Goal: Check status: Check status

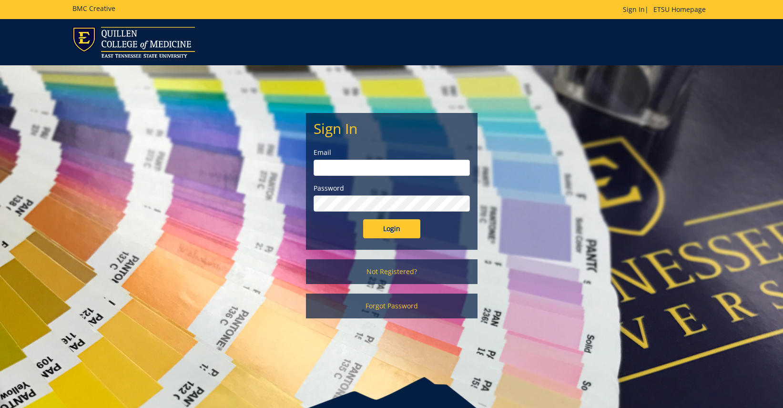
click at [352, 166] on input "email" at bounding box center [391, 168] width 156 height 16
type input "[EMAIL_ADDRESS][DOMAIN_NAME]"
click at [363, 219] on input "Login" at bounding box center [391, 228] width 57 height 19
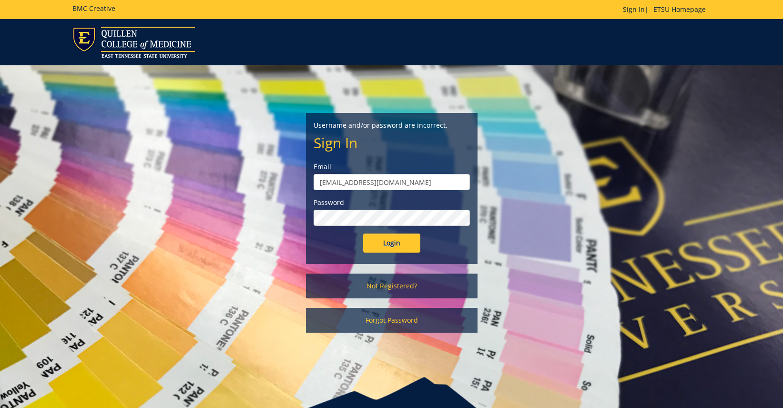
click at [363, 233] on input "Login" at bounding box center [391, 242] width 57 height 19
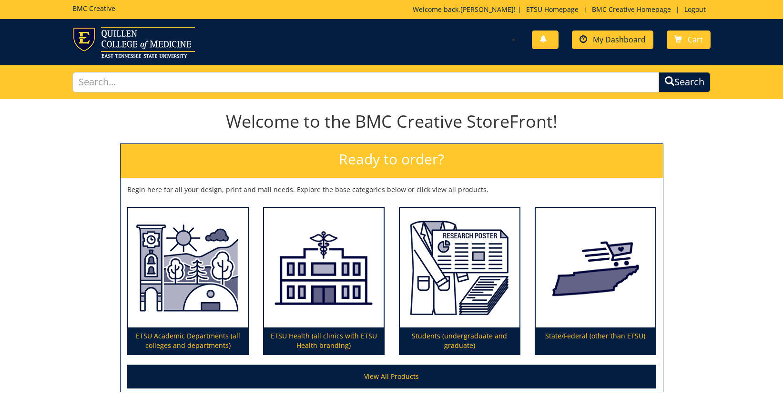
click at [587, 31] on div "You have no new notifications My Dashboard Cart" at bounding box center [554, 40] width 326 height 27
click at [594, 40] on span "My Dashboard" at bounding box center [619, 39] width 53 height 10
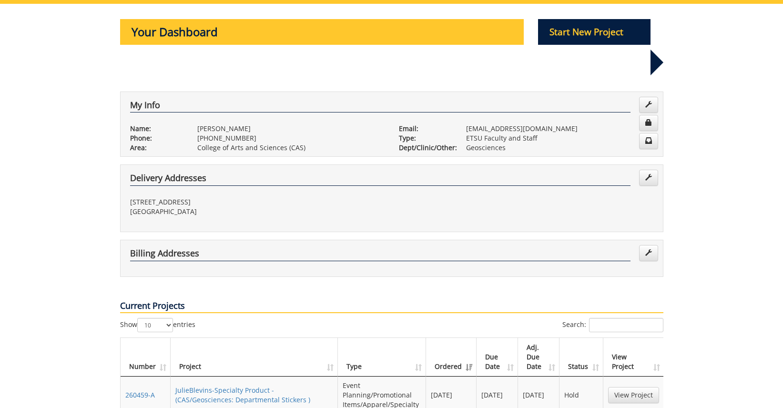
scroll to position [143, 0]
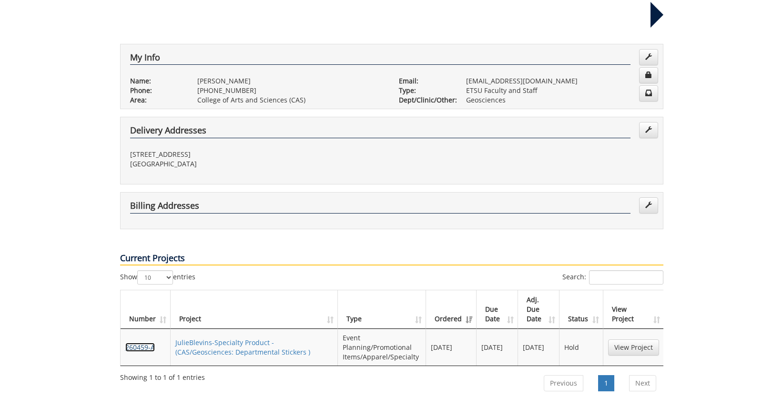
click at [145, 342] on link "260459-A" at bounding box center [140, 346] width 30 height 9
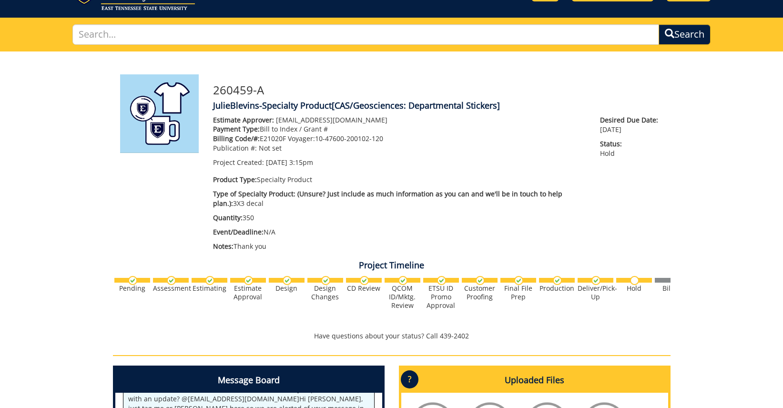
scroll to position [238, 0]
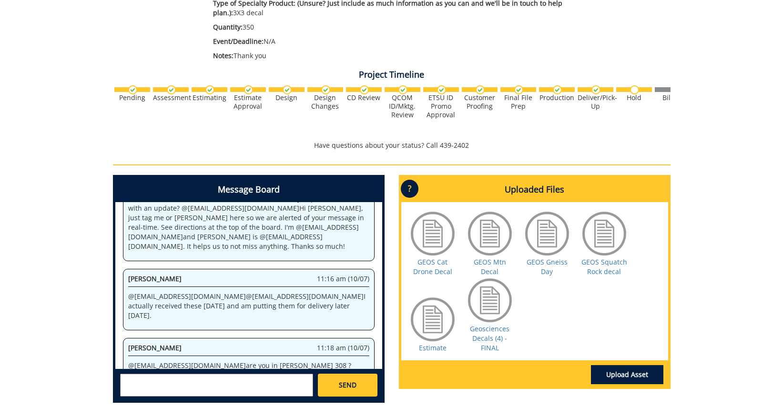
click at [431, 323] on div at bounding box center [433, 319] width 48 height 48
click at [428, 349] on link "Estimate" at bounding box center [433, 347] width 28 height 9
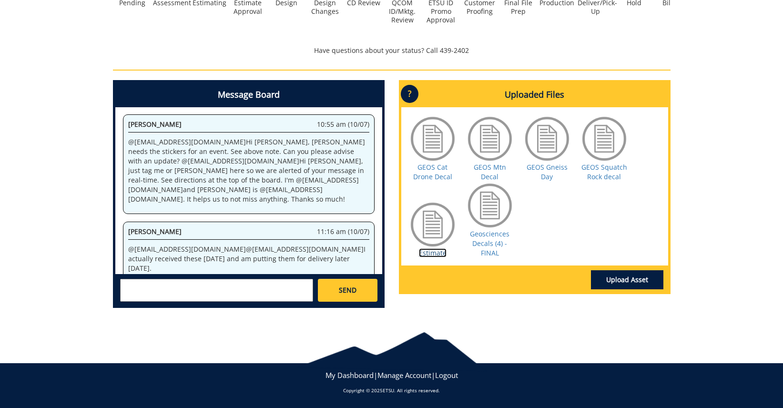
scroll to position [574, 0]
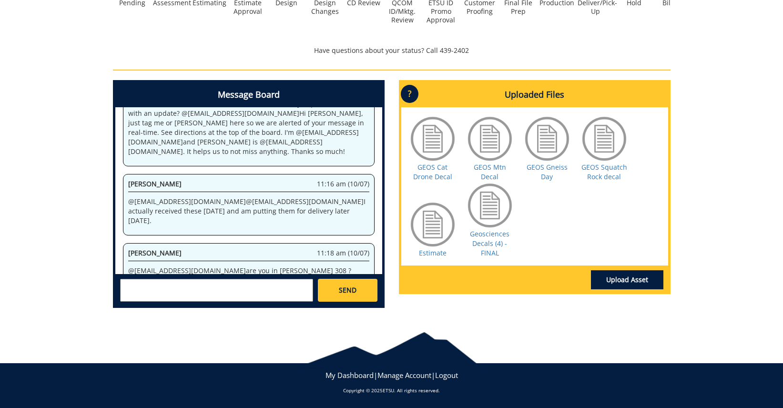
click at [246, 281] on textarea at bounding box center [216, 290] width 193 height 23
type textarea "THANK YOU! :)"
click at [344, 286] on span "SEND" at bounding box center [348, 290] width 18 height 10
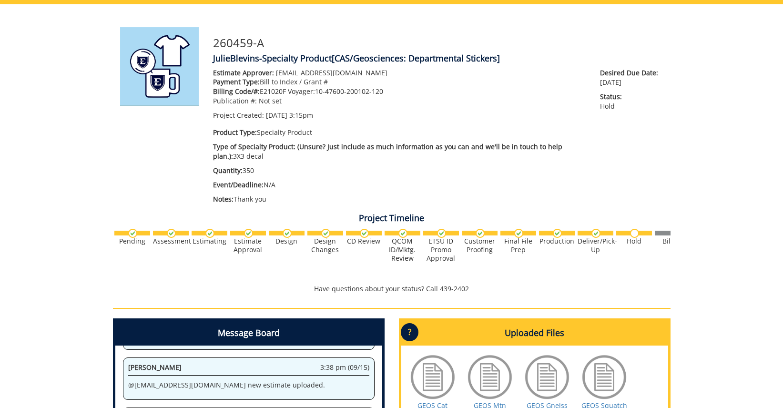
scroll to position [0, 0]
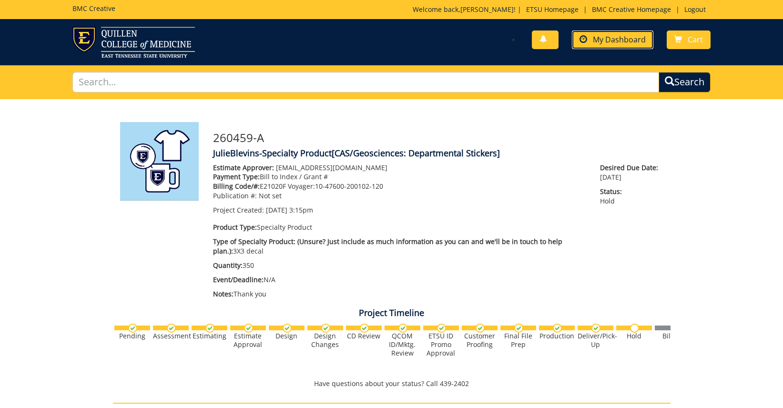
click at [603, 41] on span "My Dashboard" at bounding box center [619, 39] width 53 height 10
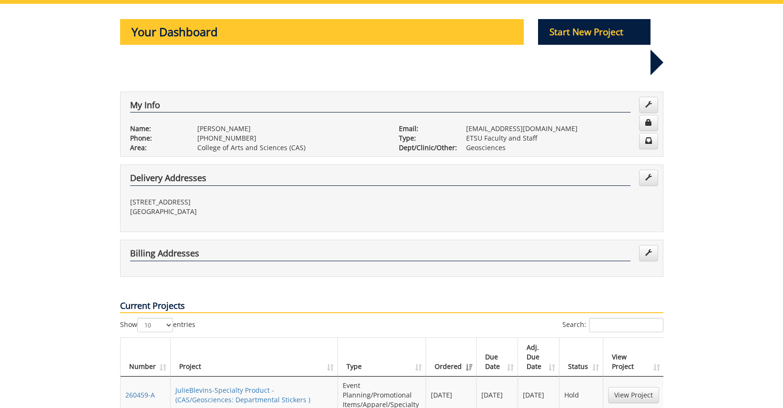
scroll to position [143, 0]
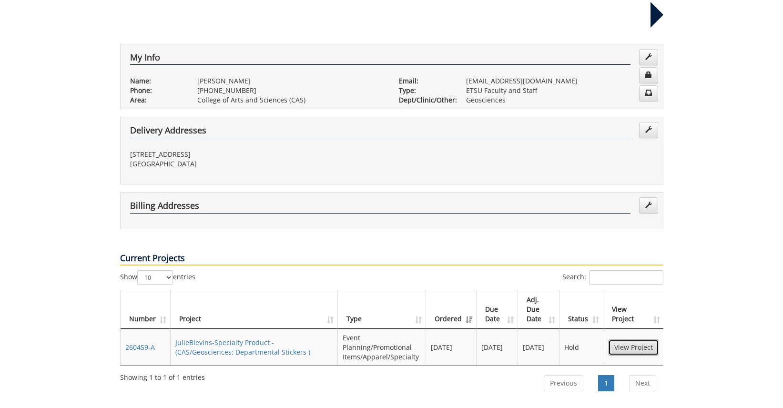
click at [642, 339] on link "View Project" at bounding box center [633, 347] width 51 height 16
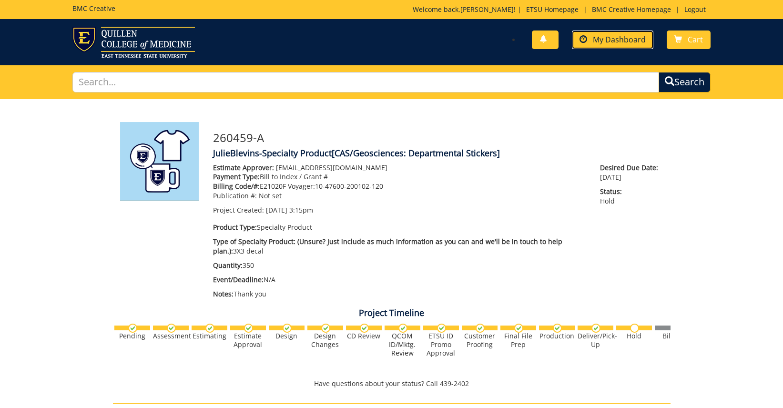
click at [620, 39] on span "My Dashboard" at bounding box center [619, 39] width 53 height 10
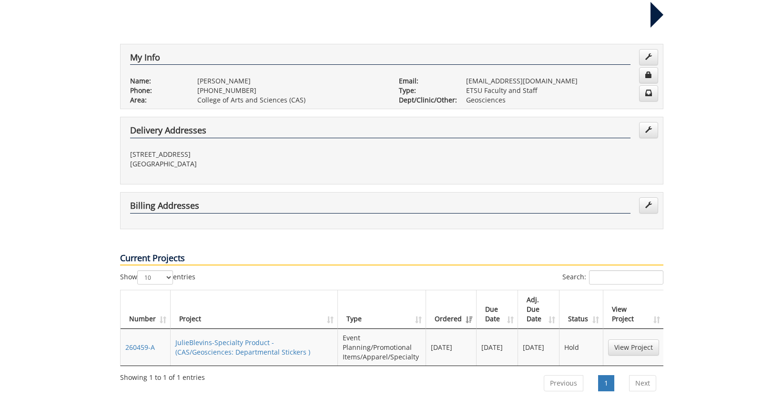
scroll to position [238, 0]
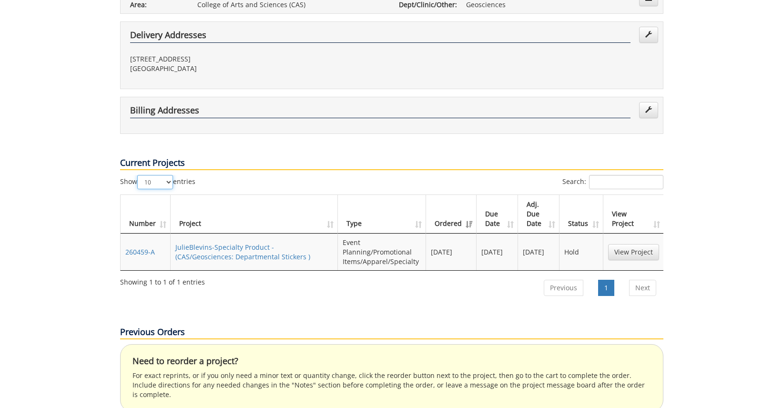
click at [173, 175] on select "10 25 50 100" at bounding box center [155, 182] width 36 height 14
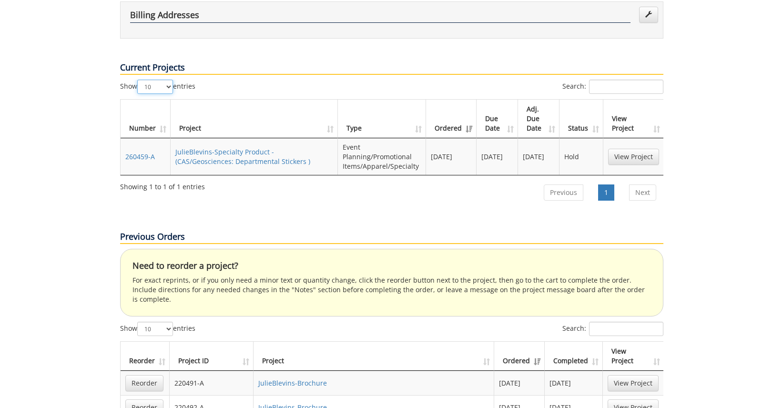
scroll to position [191, 0]
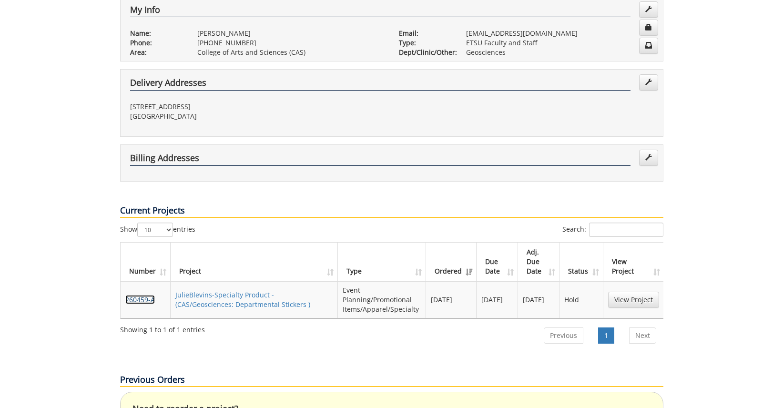
click at [130, 295] on link "260459-A" at bounding box center [140, 299] width 30 height 9
